Goal: Task Accomplishment & Management: Manage account settings

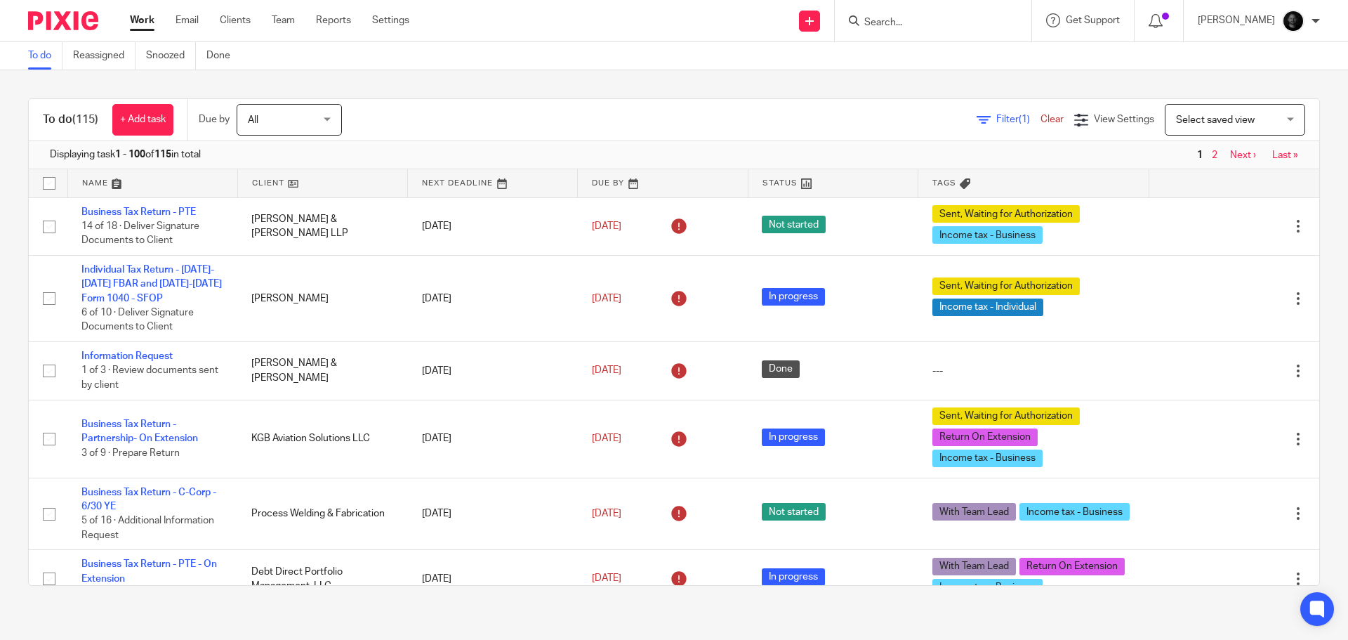
drag, startPoint x: 0, startPoint y: 0, endPoint x: 922, endPoint y: 20, distance: 922.6
click at [922, 20] on input "Search" at bounding box center [926, 23] width 126 height 13
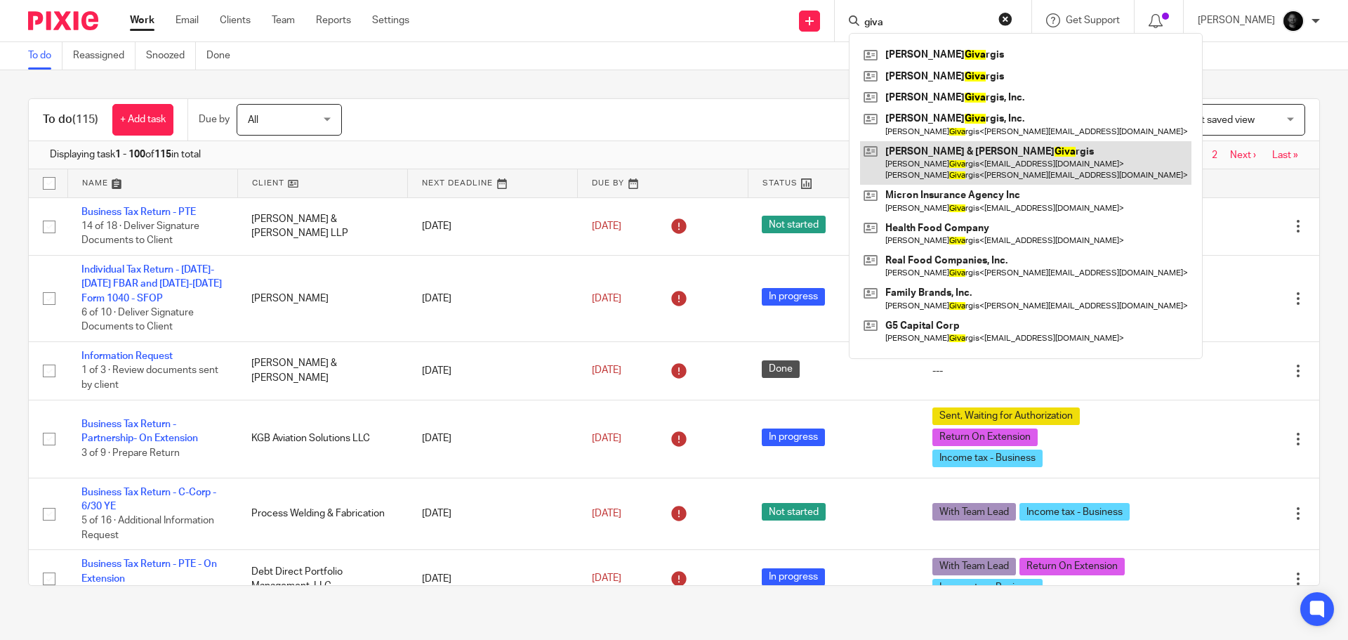
type input "giva"
click at [957, 158] on link at bounding box center [1025, 163] width 331 height 44
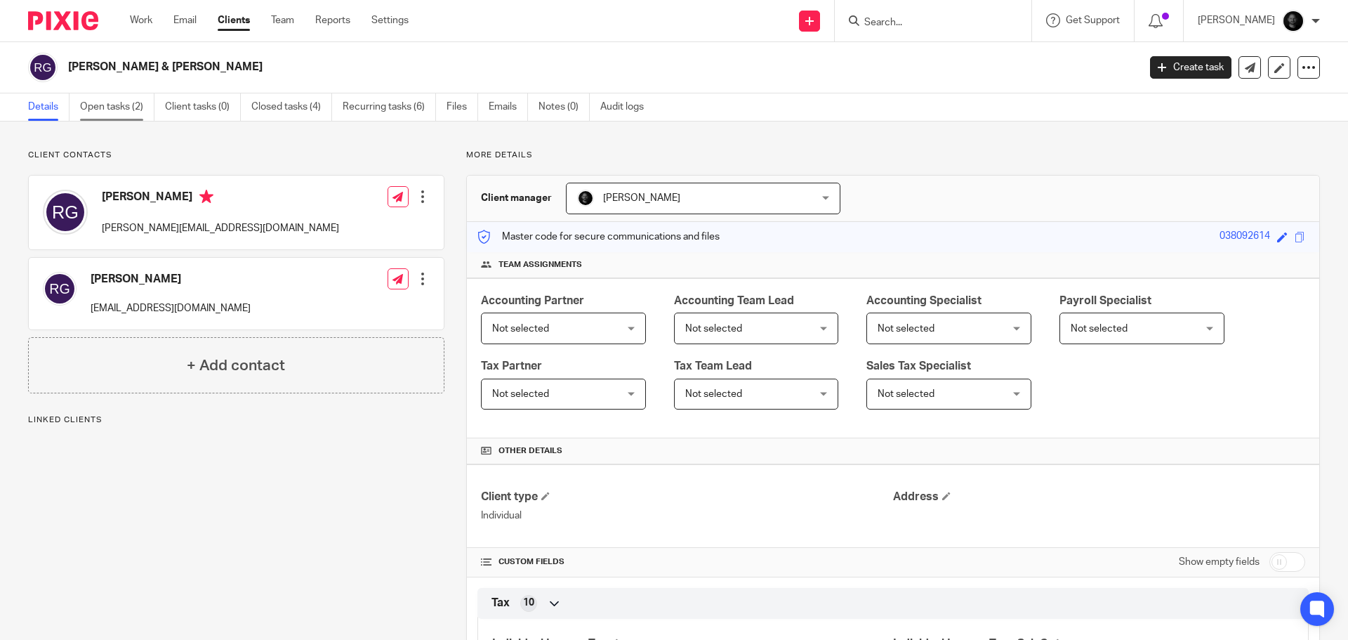
click at [121, 117] on link "Open tasks (2)" at bounding box center [117, 106] width 74 height 27
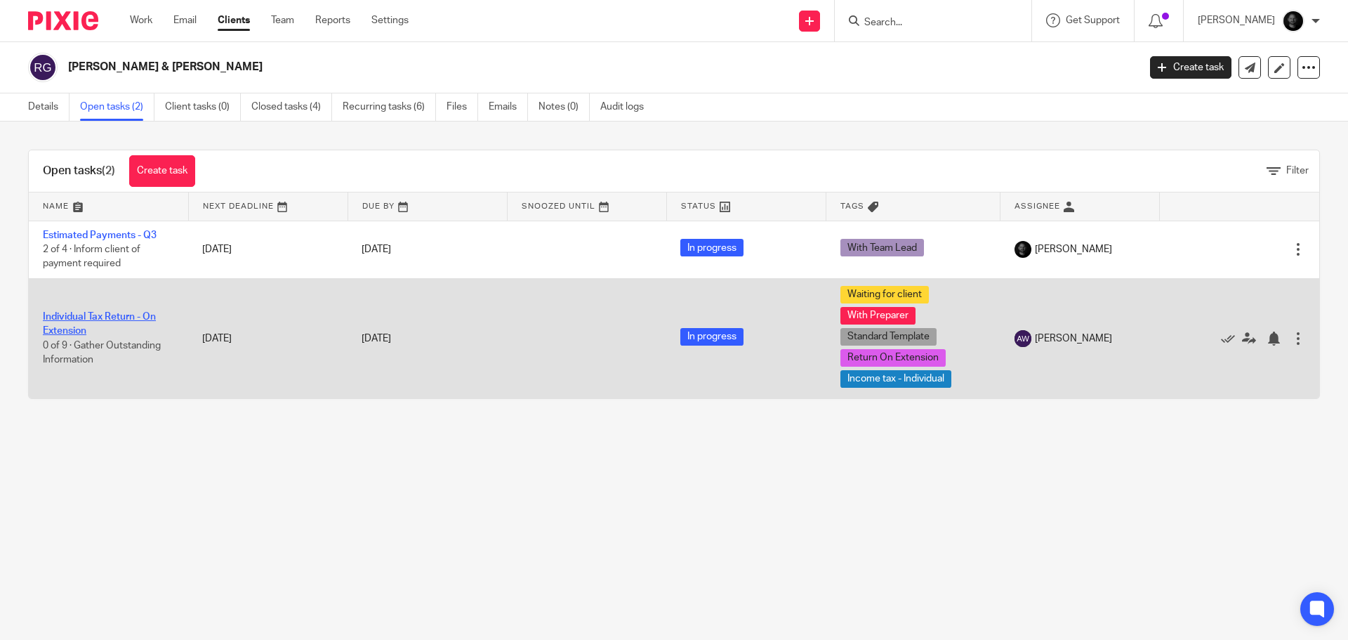
click at [102, 314] on link "Individual Tax Return - On Extension" at bounding box center [99, 324] width 113 height 24
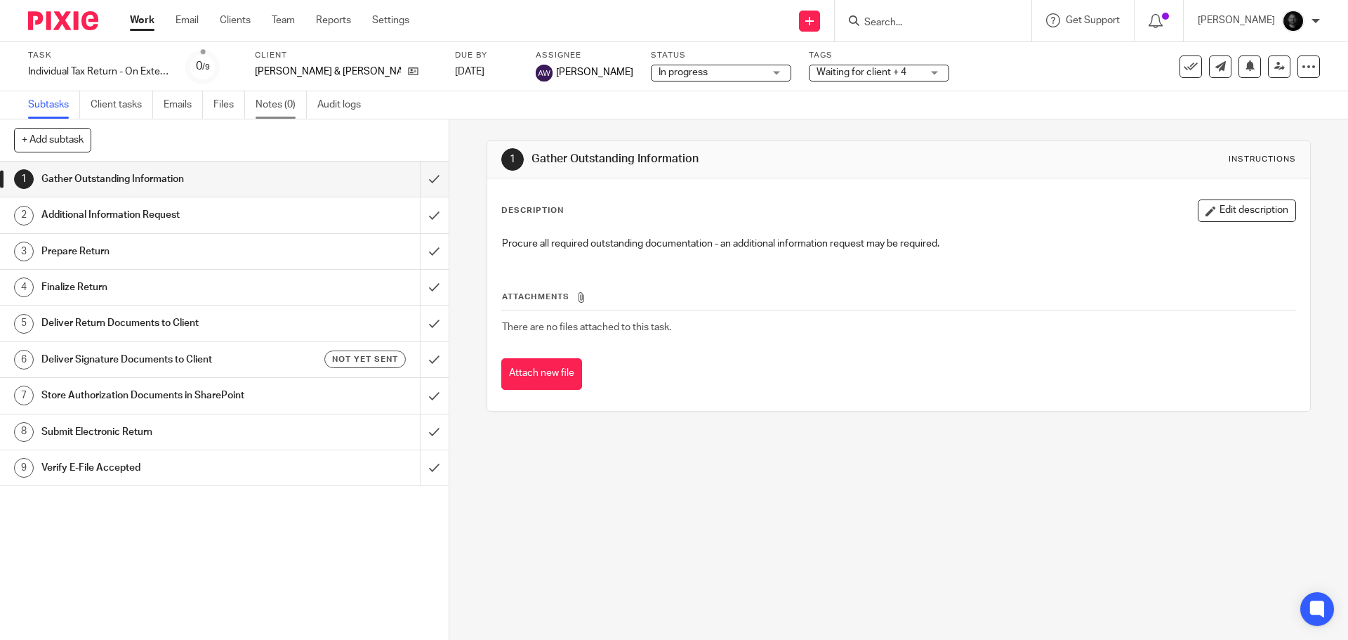
click at [279, 101] on link "Notes (0)" at bounding box center [281, 104] width 51 height 27
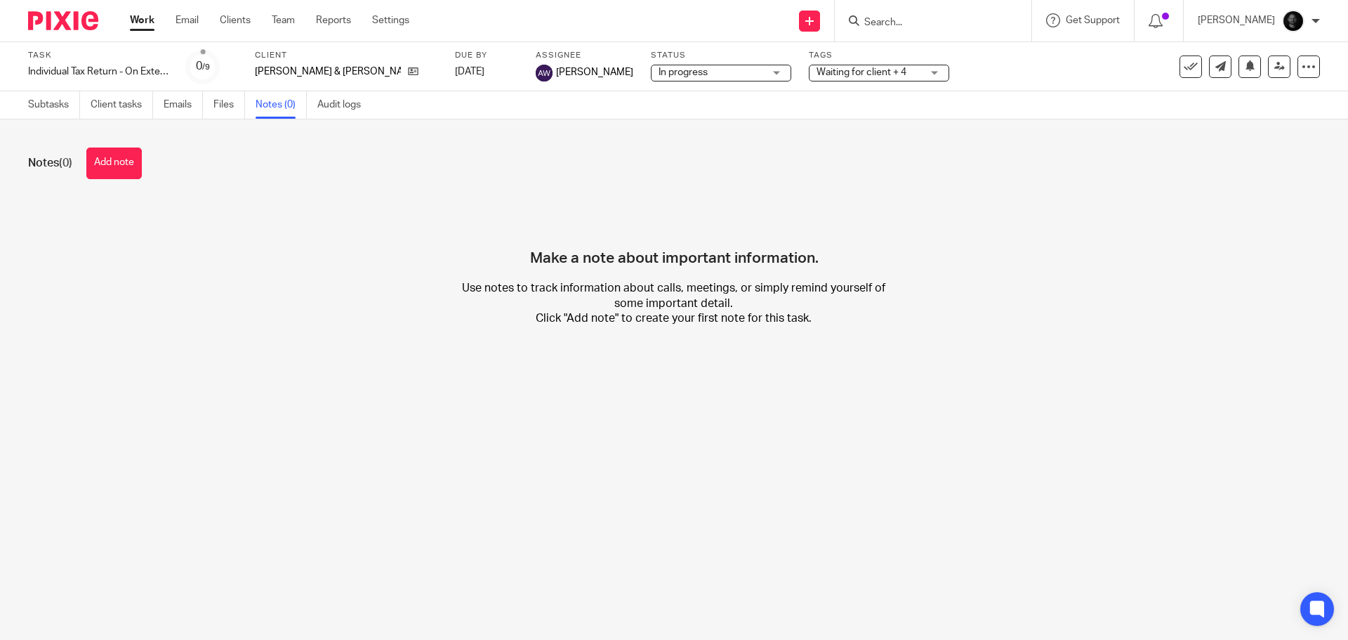
click at [116, 154] on button "Add note" at bounding box center [113, 163] width 55 height 32
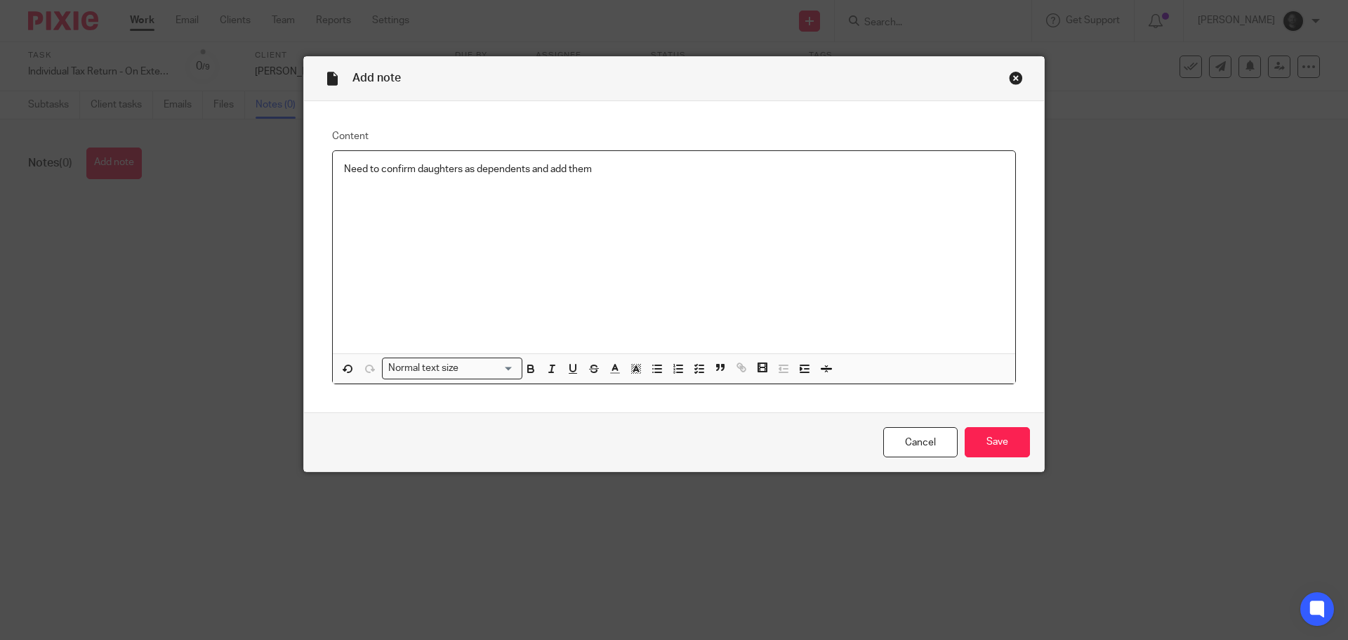
click at [344, 170] on p "Need to confirm daughters as dependents and add them" at bounding box center [674, 169] width 660 height 14
click at [638, 171] on p "Need to confirm daughters as dependents and add them" at bounding box center [688, 169] width 632 height 14
click at [391, 188] on p at bounding box center [688, 183] width 632 height 14
